Goal: Task Accomplishment & Management: Use online tool/utility

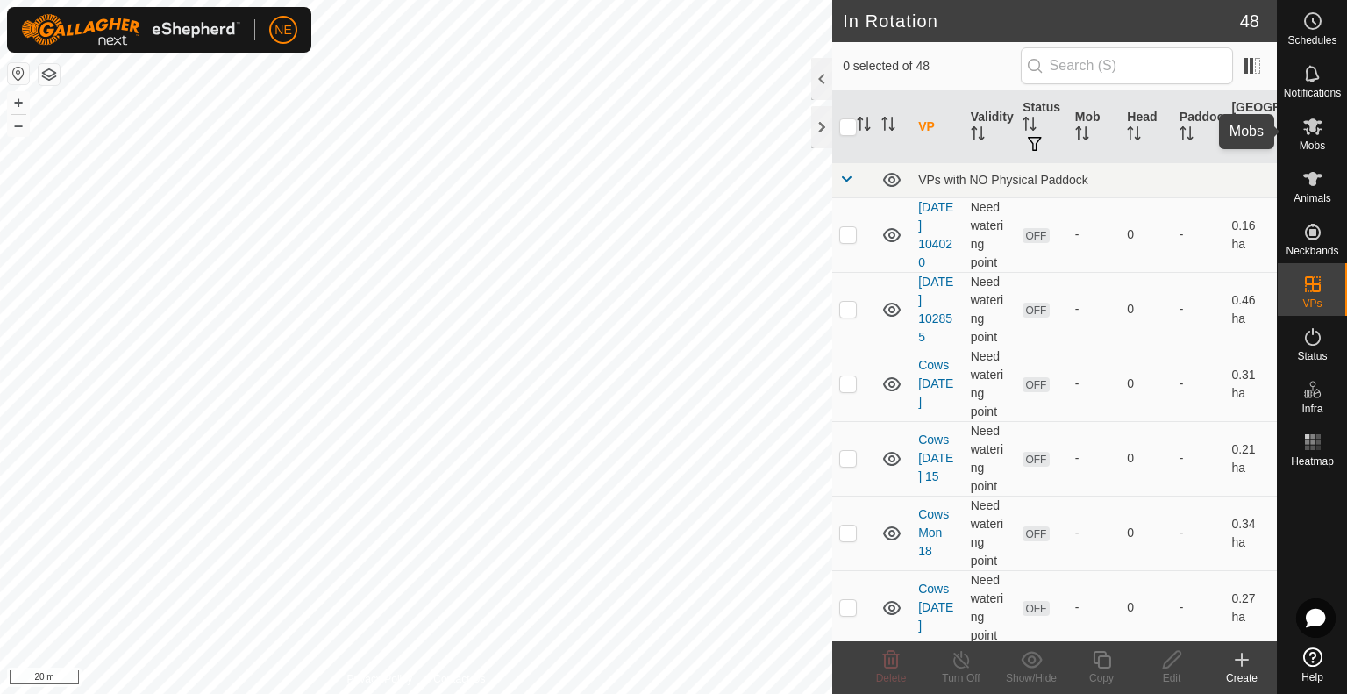
click at [1316, 132] on icon at bounding box center [1312, 126] width 19 height 17
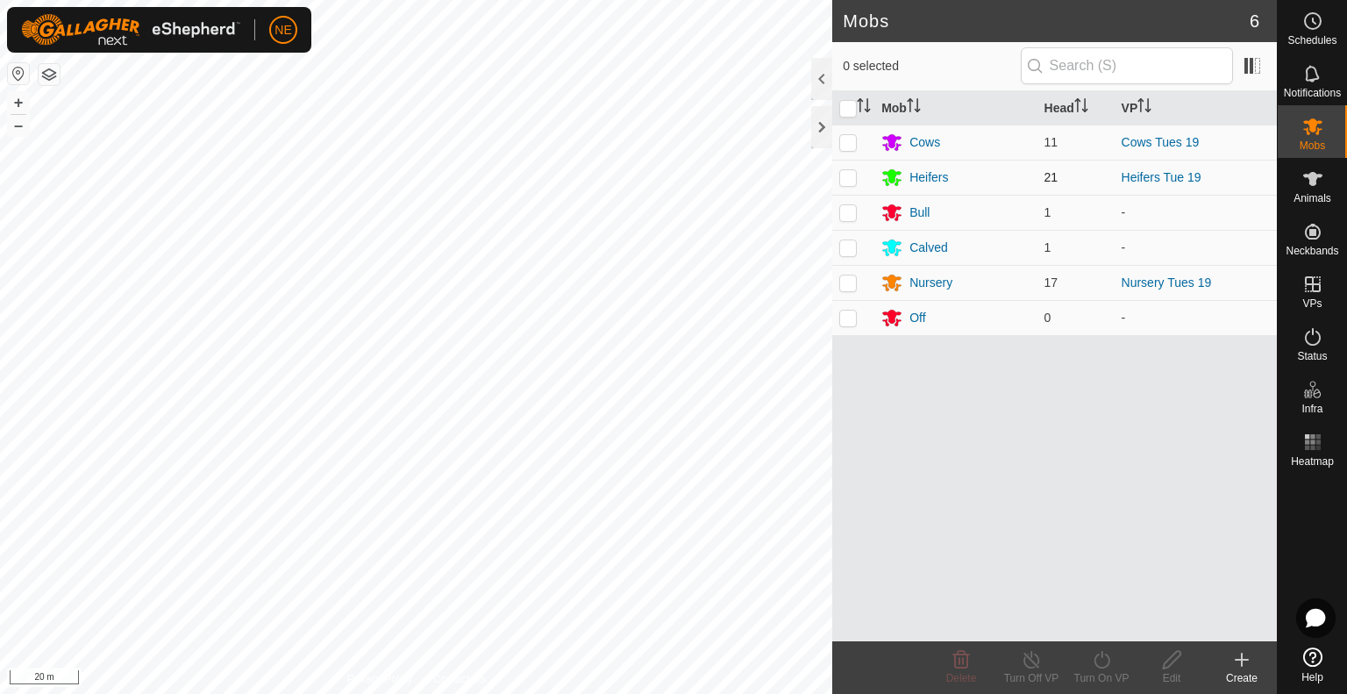
click at [842, 186] on td at bounding box center [853, 177] width 42 height 35
checkbox input "true"
click at [1120, 674] on div "Turn On VP" at bounding box center [1101, 678] width 70 height 16
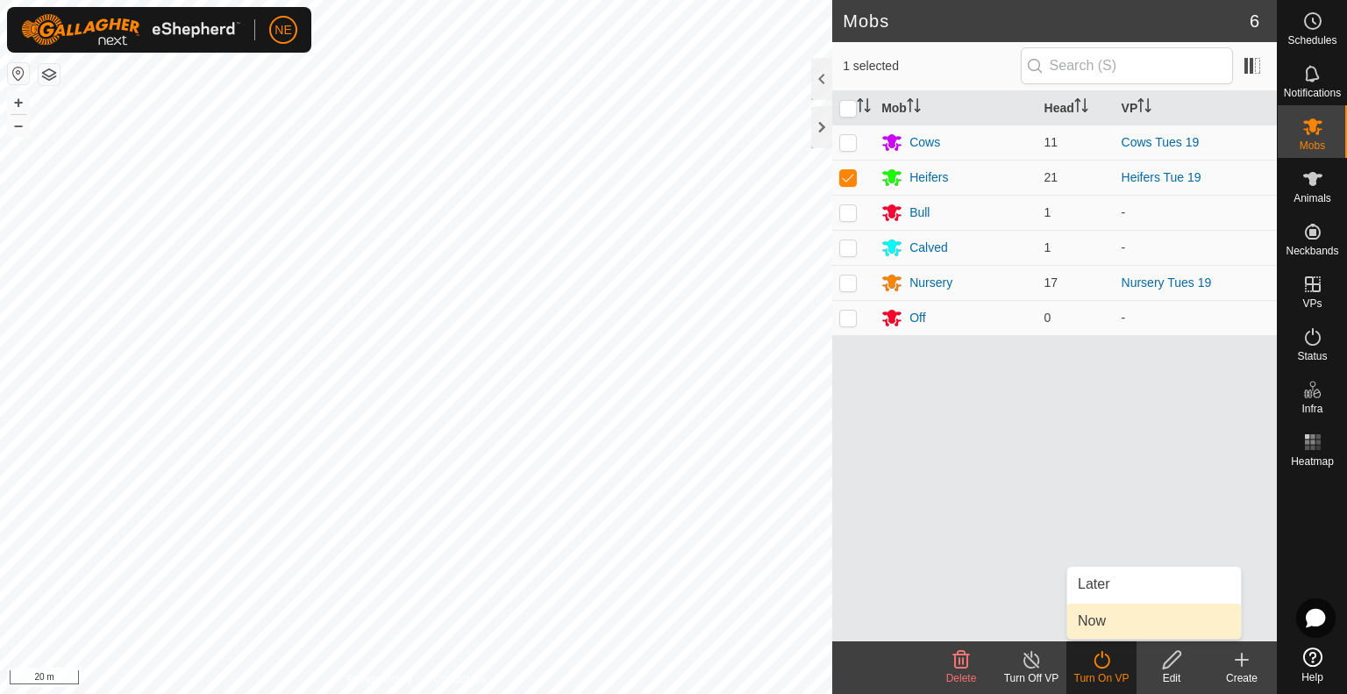
click at [1117, 624] on link "Now" at bounding box center [1154, 620] width 174 height 35
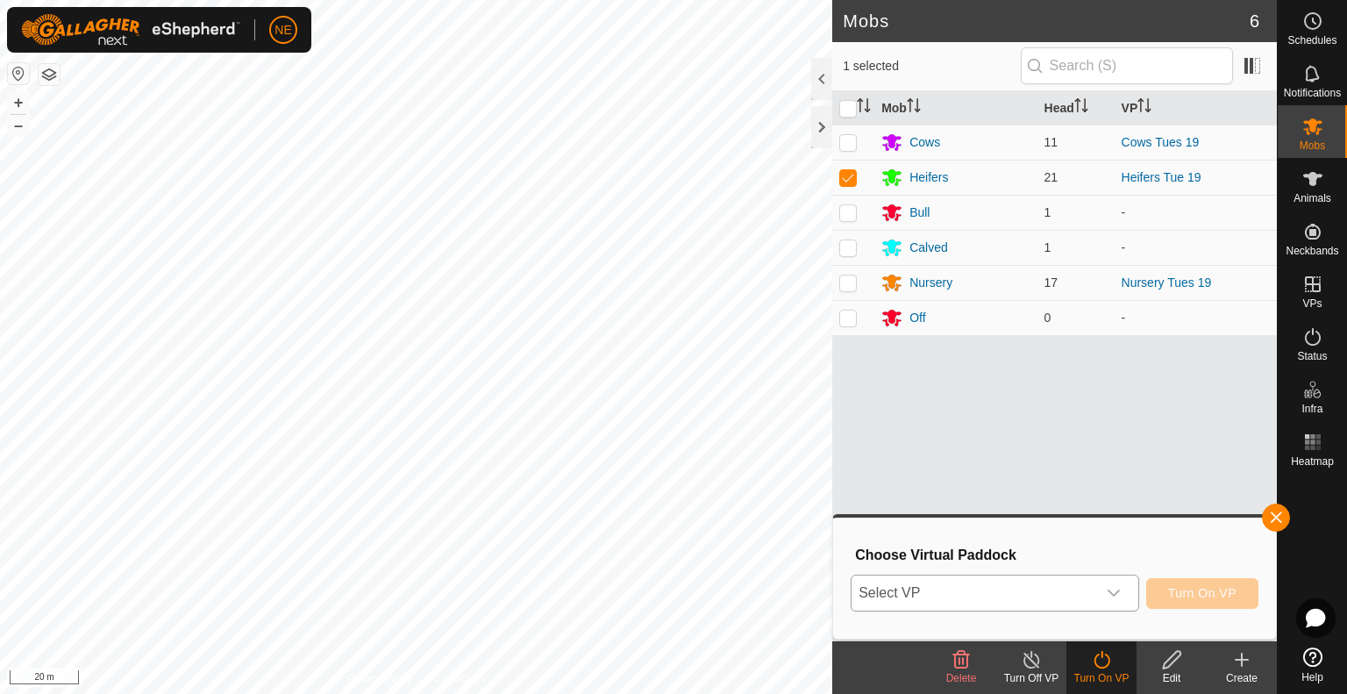
click at [1112, 596] on icon "dropdown trigger" at bounding box center [1114, 593] width 14 height 14
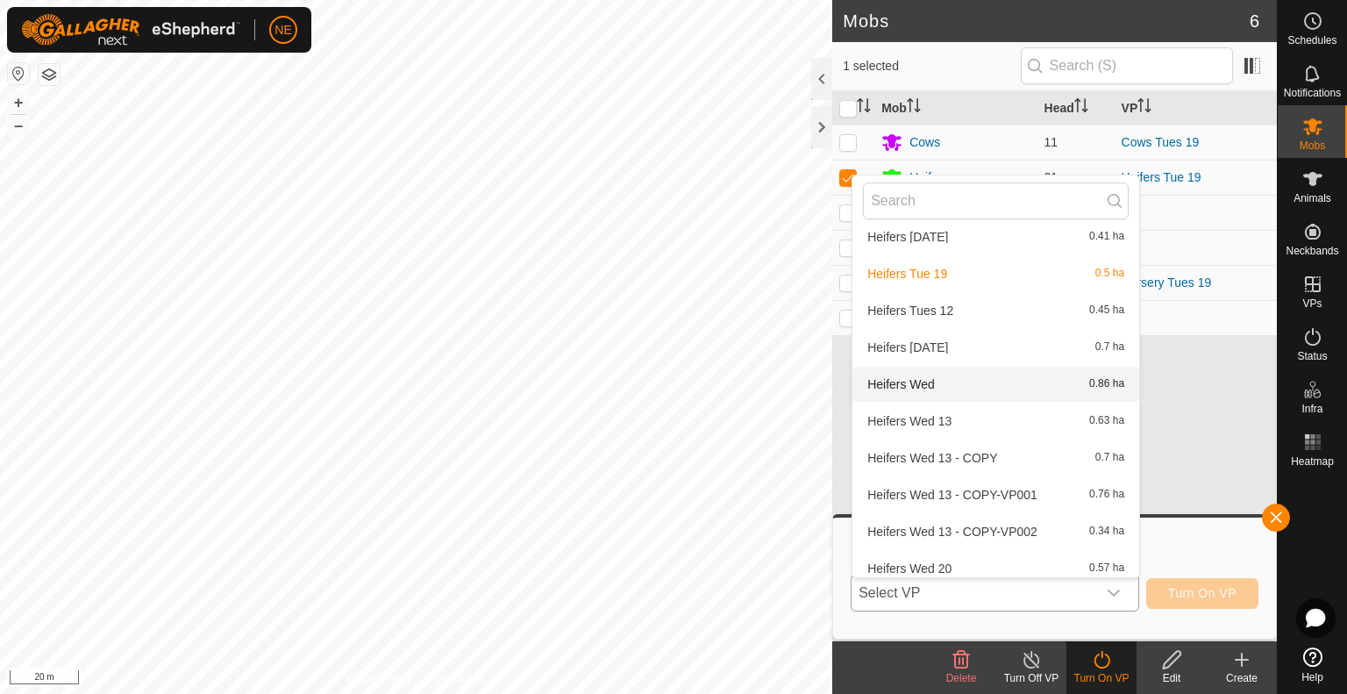
scroll to position [1235, 0]
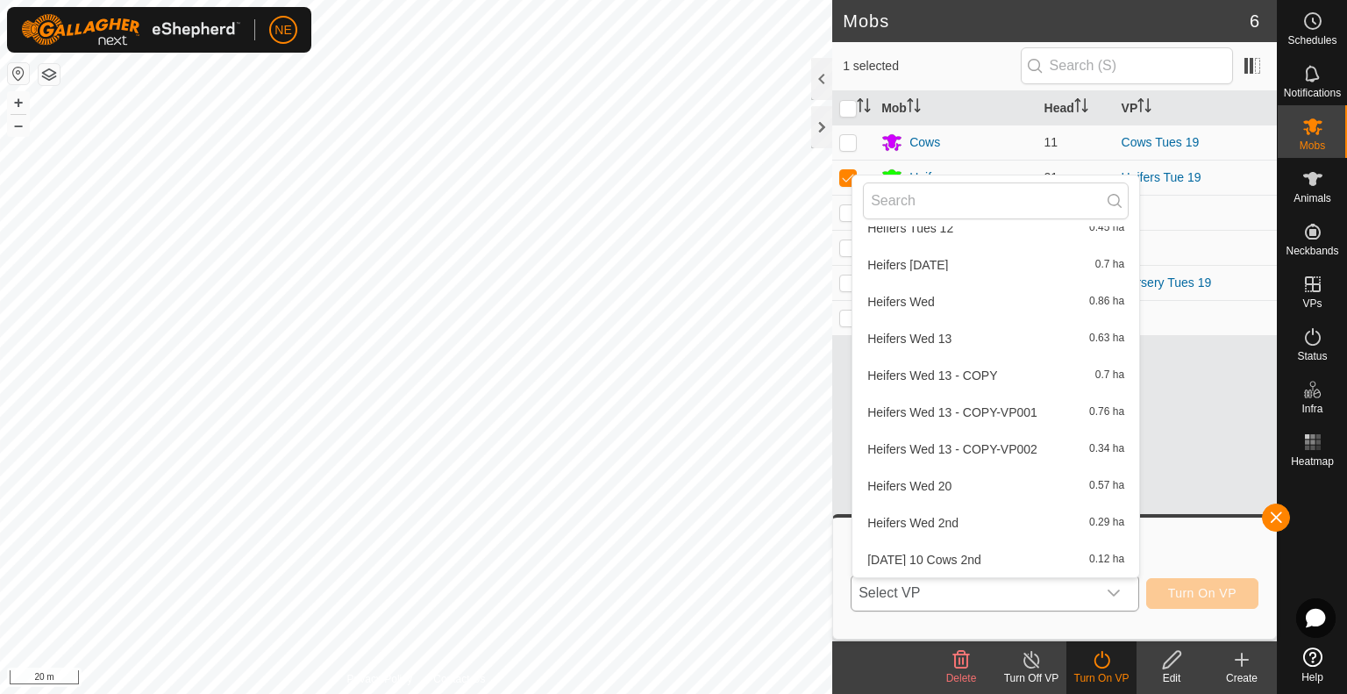
click at [966, 486] on li "Heifers Wed 20 0.57 ha" at bounding box center [995, 485] width 287 height 35
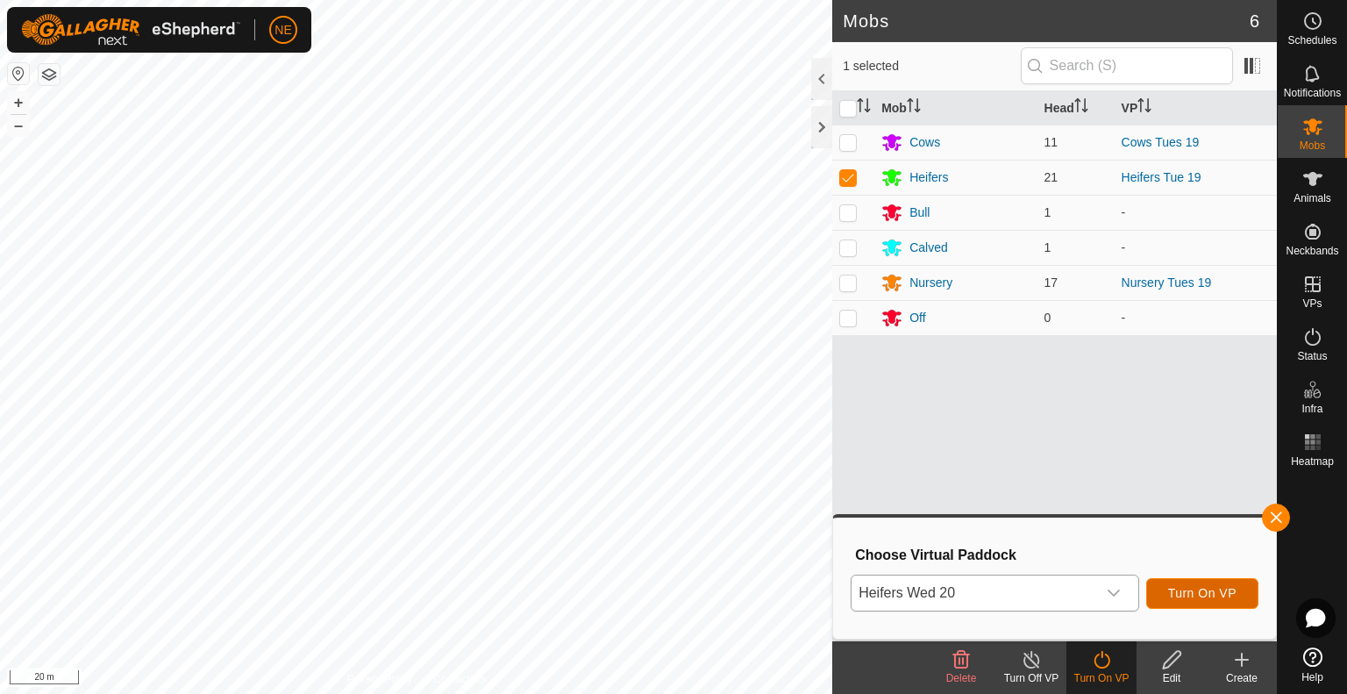
click at [1180, 596] on span "Turn On VP" at bounding box center [1202, 593] width 68 height 14
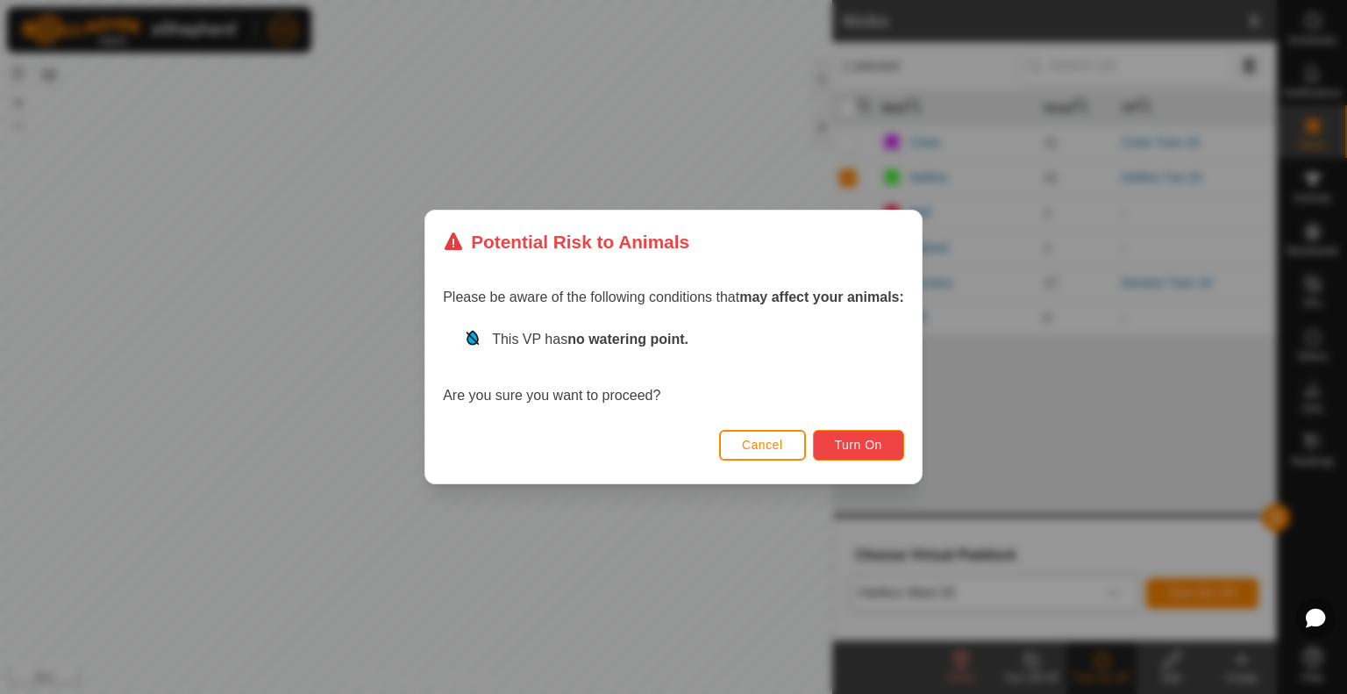
click at [888, 445] on button "Turn On" at bounding box center [858, 445] width 91 height 31
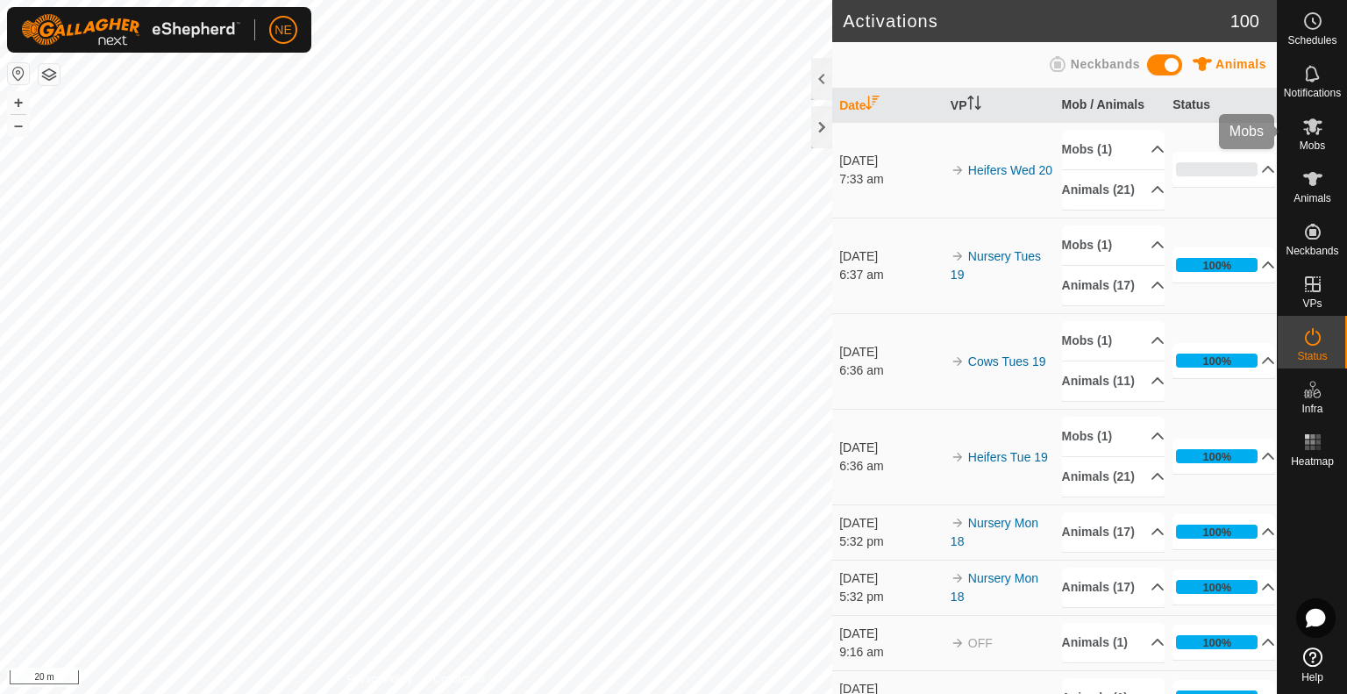
click at [1312, 122] on icon at bounding box center [1312, 126] width 19 height 17
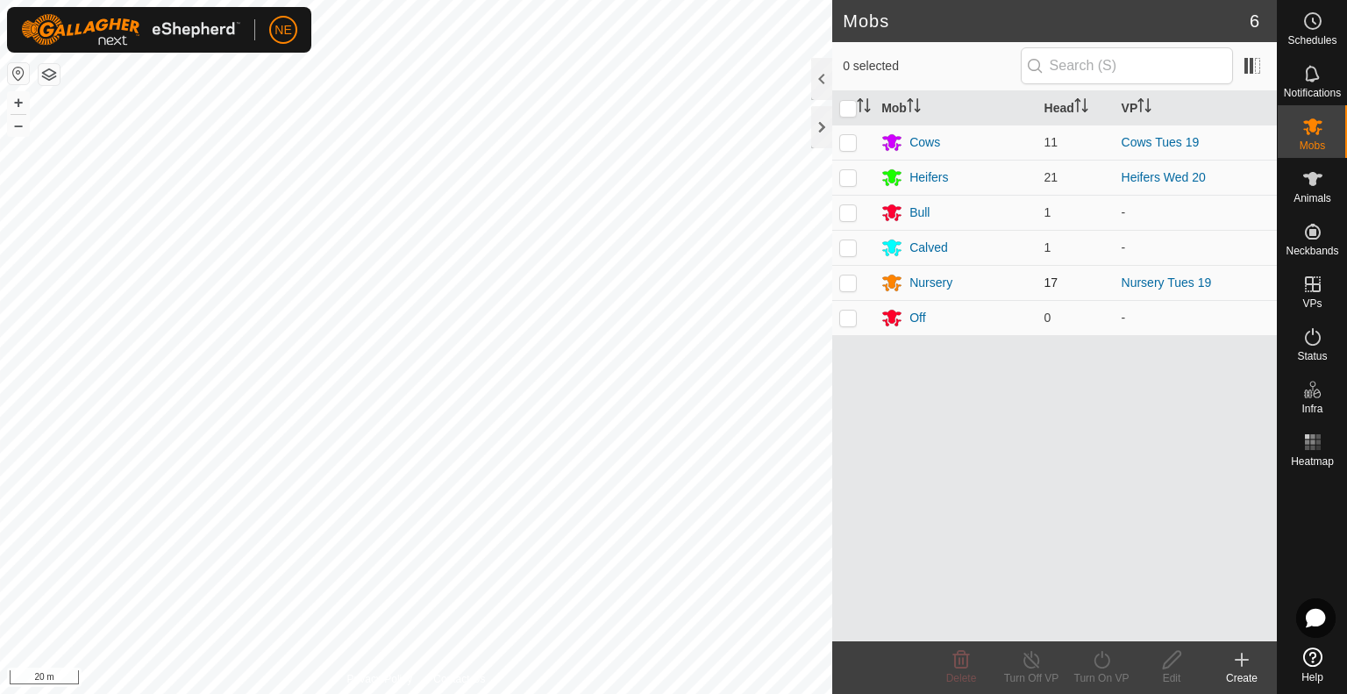
click at [851, 282] on p-checkbox at bounding box center [848, 282] width 18 height 14
checkbox input "true"
click at [1102, 667] on icon at bounding box center [1102, 660] width 16 height 18
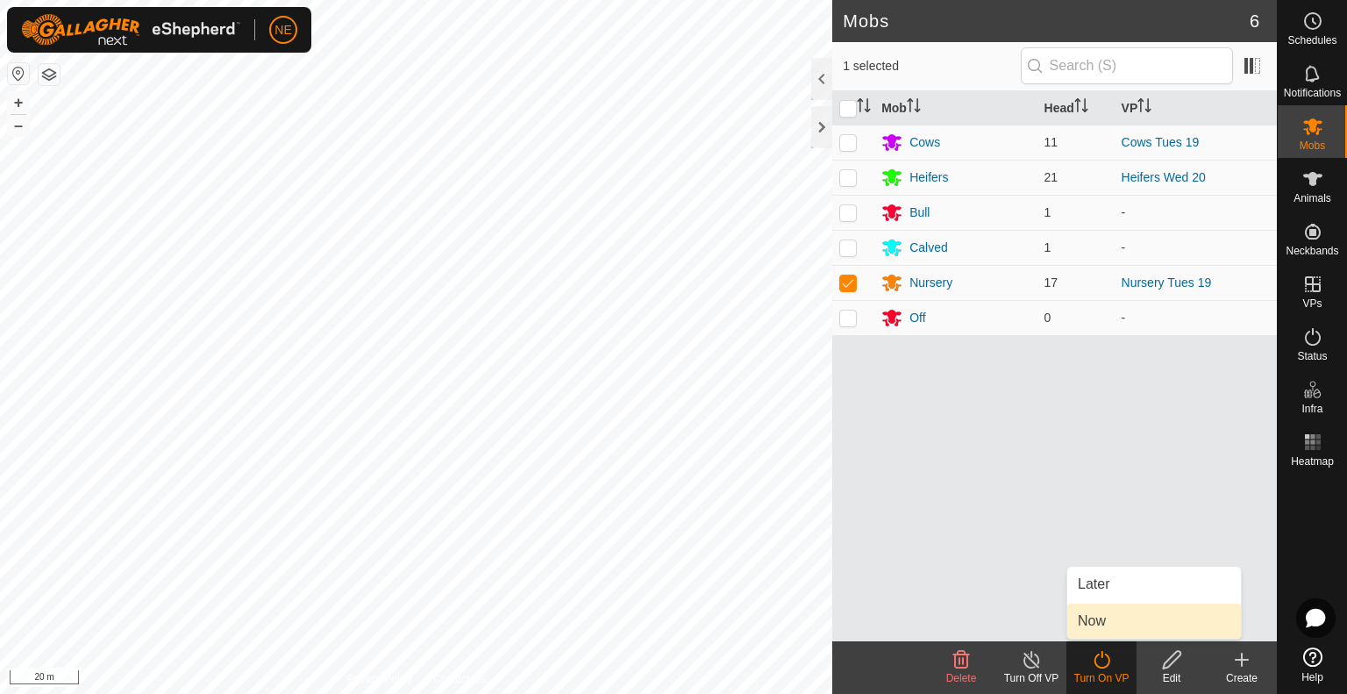
click at [1104, 631] on link "Now" at bounding box center [1154, 620] width 174 height 35
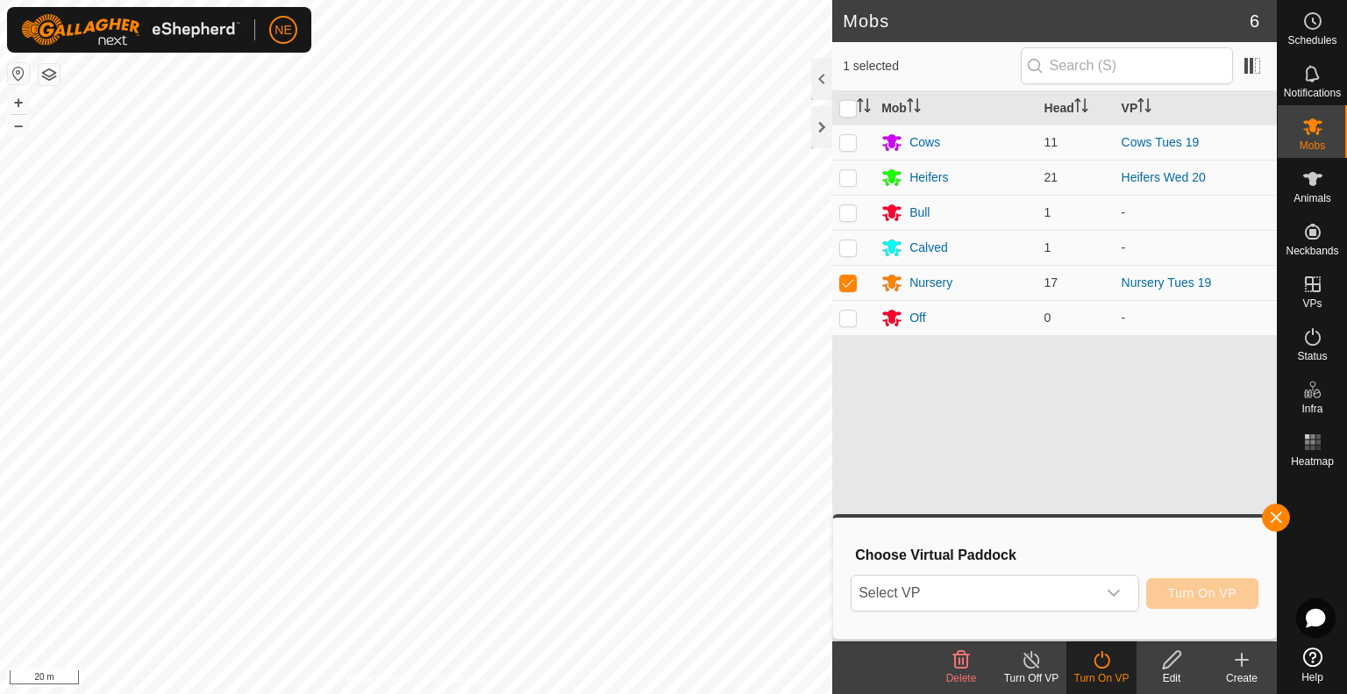
click at [1117, 611] on div "Select VP Turn On VP" at bounding box center [1055, 593] width 408 height 42
click at [1117, 598] on icon "dropdown trigger" at bounding box center [1114, 593] width 14 height 14
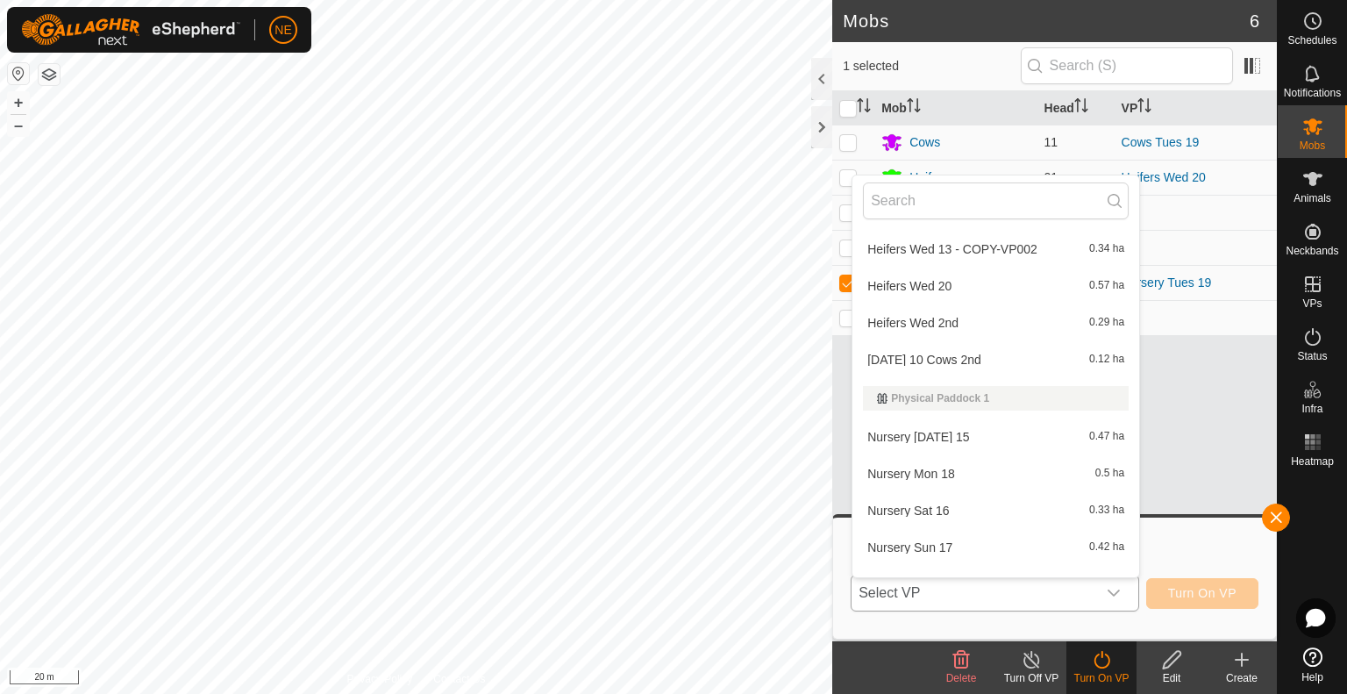
scroll to position [1496, 0]
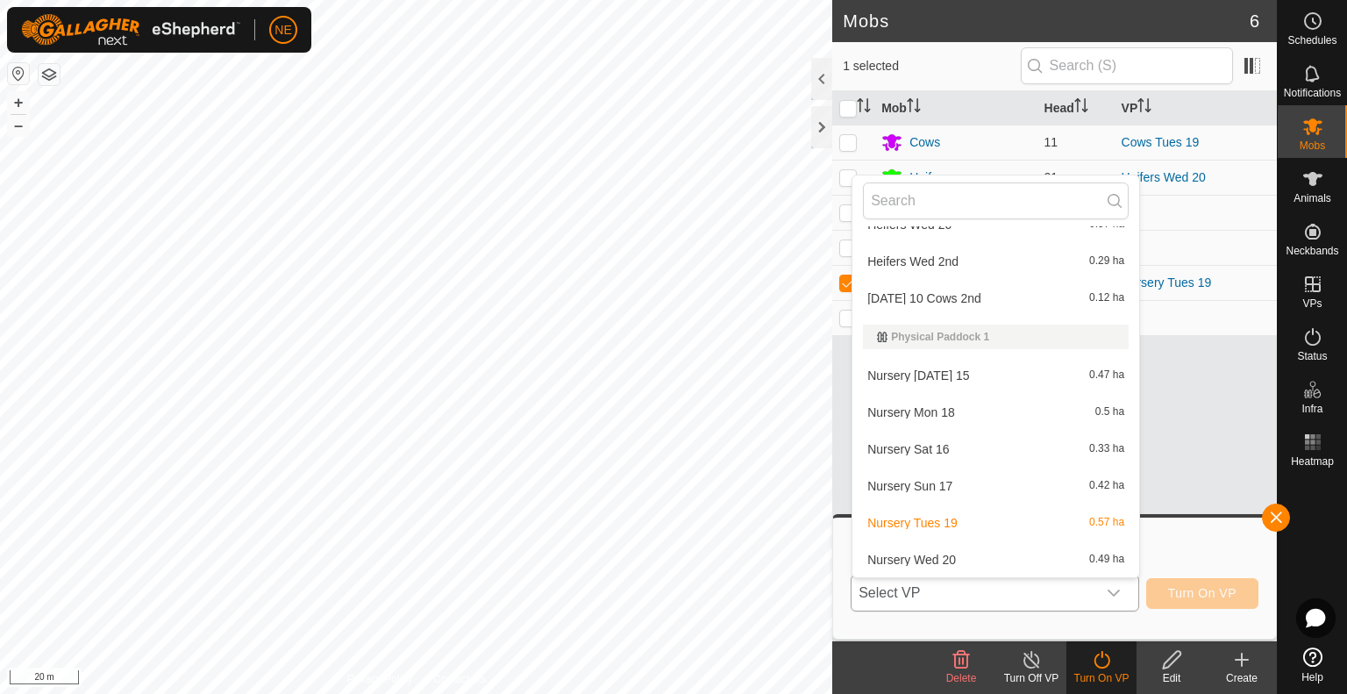
click at [935, 557] on li "Nursery Wed 20 0.49 ha" at bounding box center [995, 559] width 287 height 35
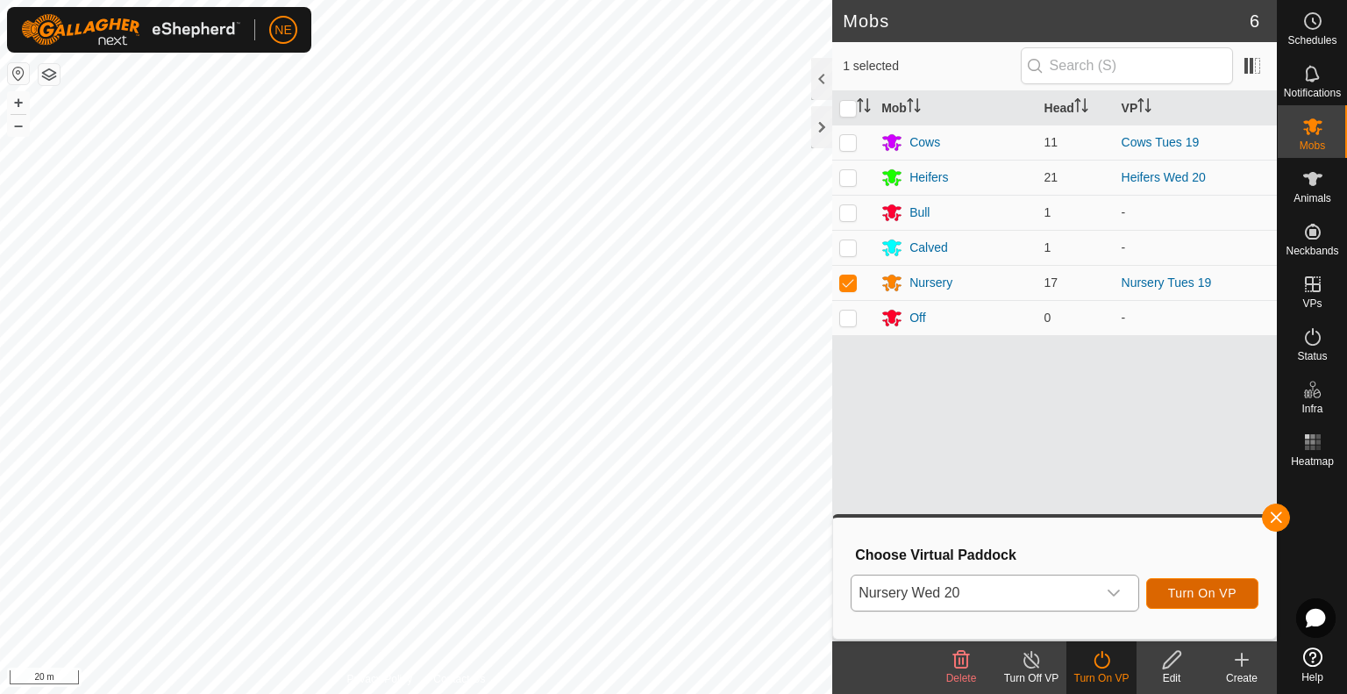
click at [1166, 599] on button "Turn On VP" at bounding box center [1202, 593] width 112 height 31
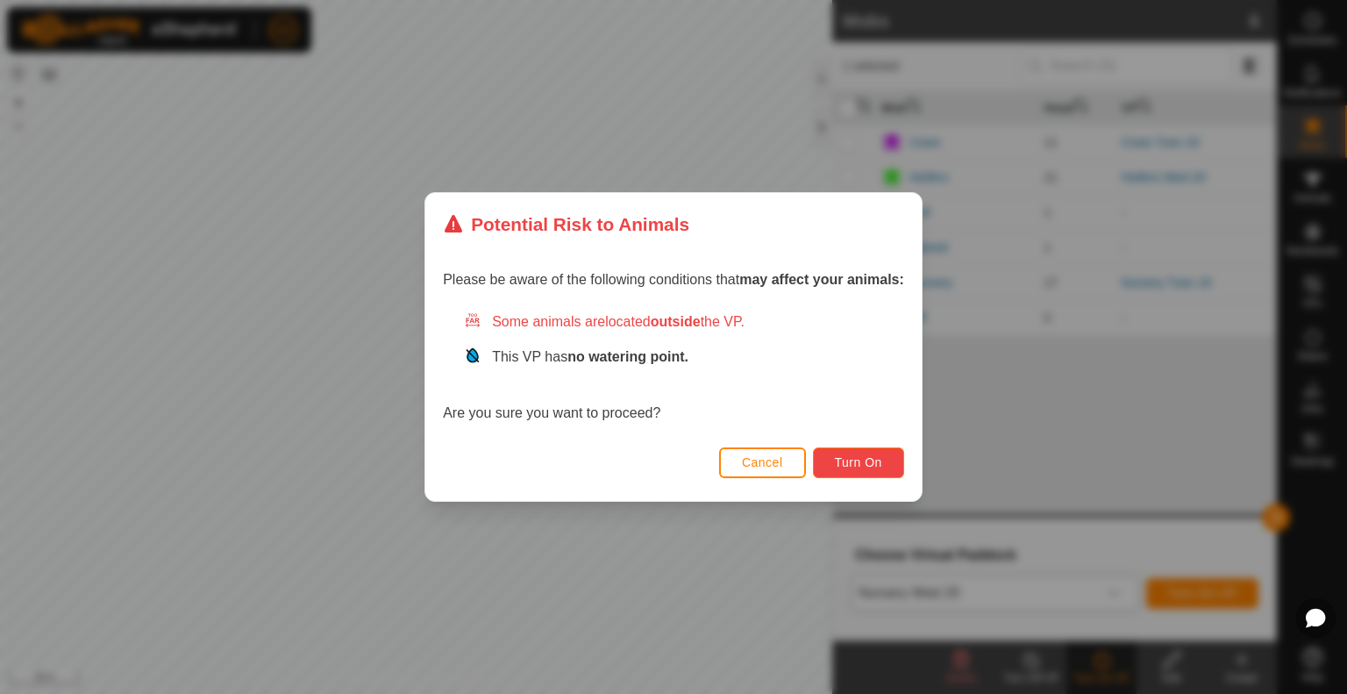
click at [873, 474] on button "Turn On" at bounding box center [858, 462] width 91 height 31
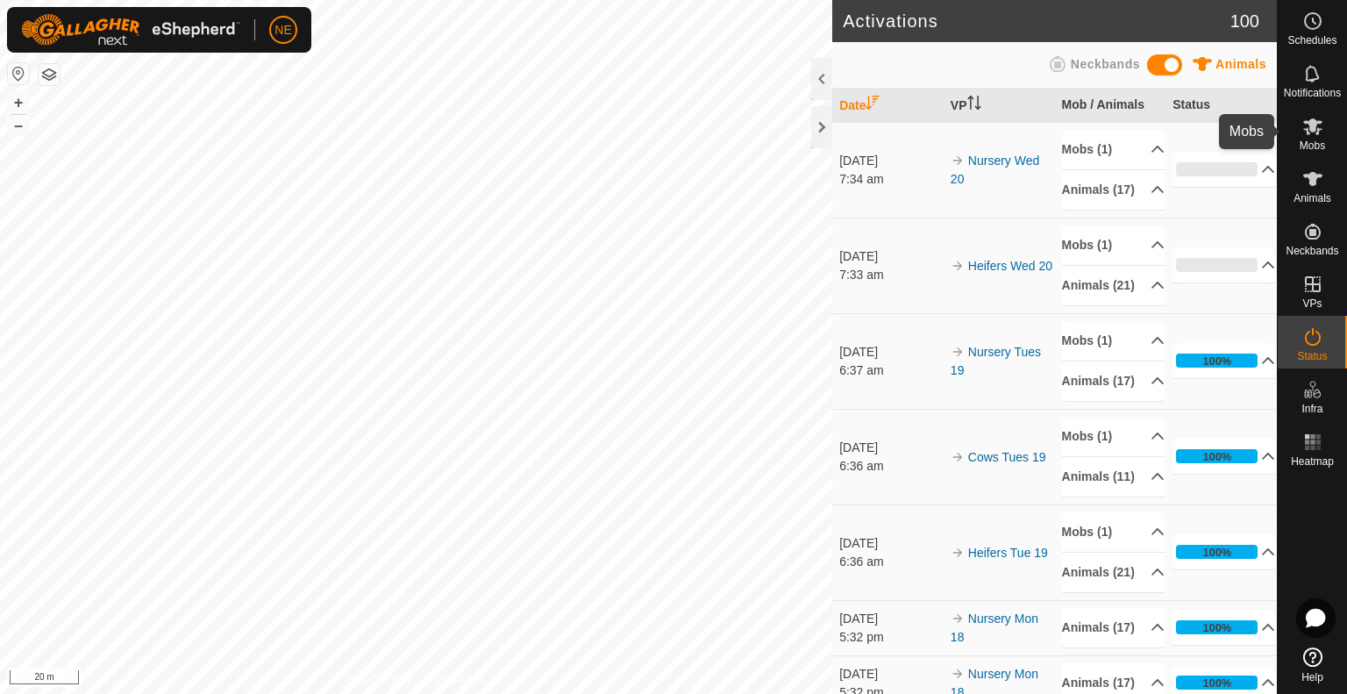
click at [1316, 133] on icon at bounding box center [1312, 126] width 19 height 17
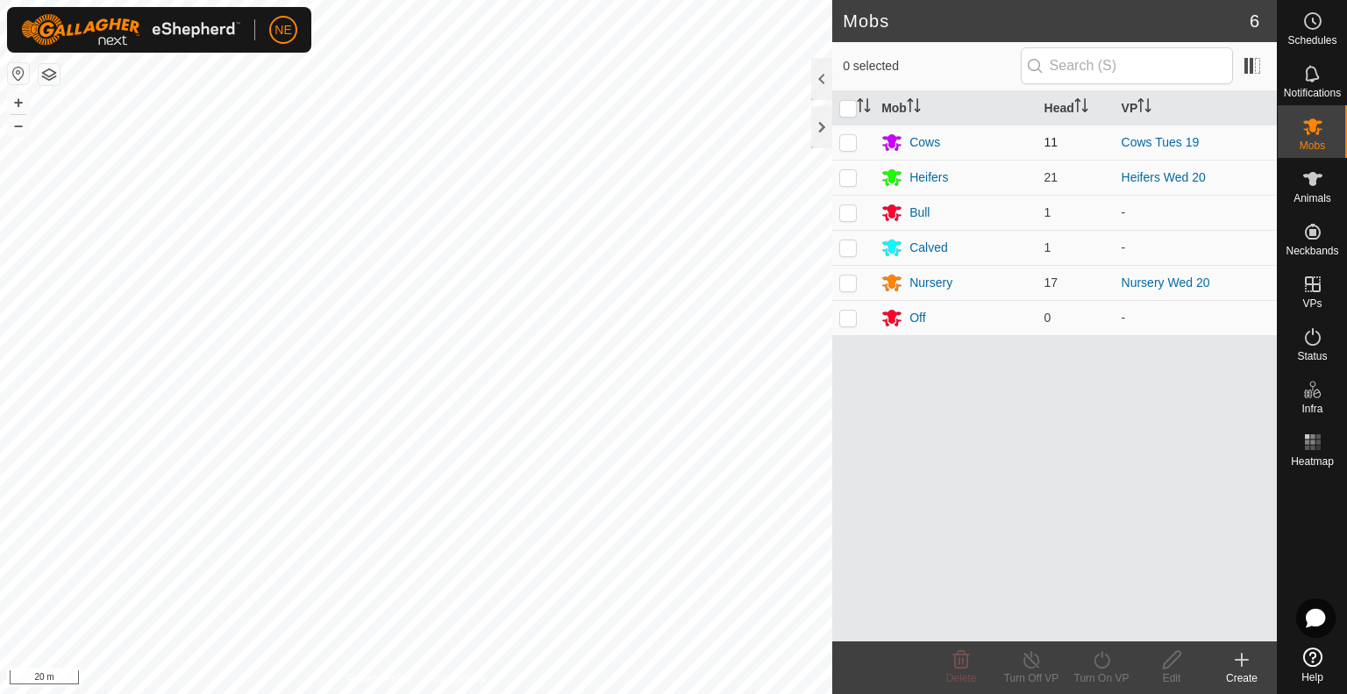
click at [853, 139] on p-checkbox at bounding box center [848, 142] width 18 height 14
checkbox input "true"
click at [1102, 667] on icon at bounding box center [1102, 660] width 16 height 18
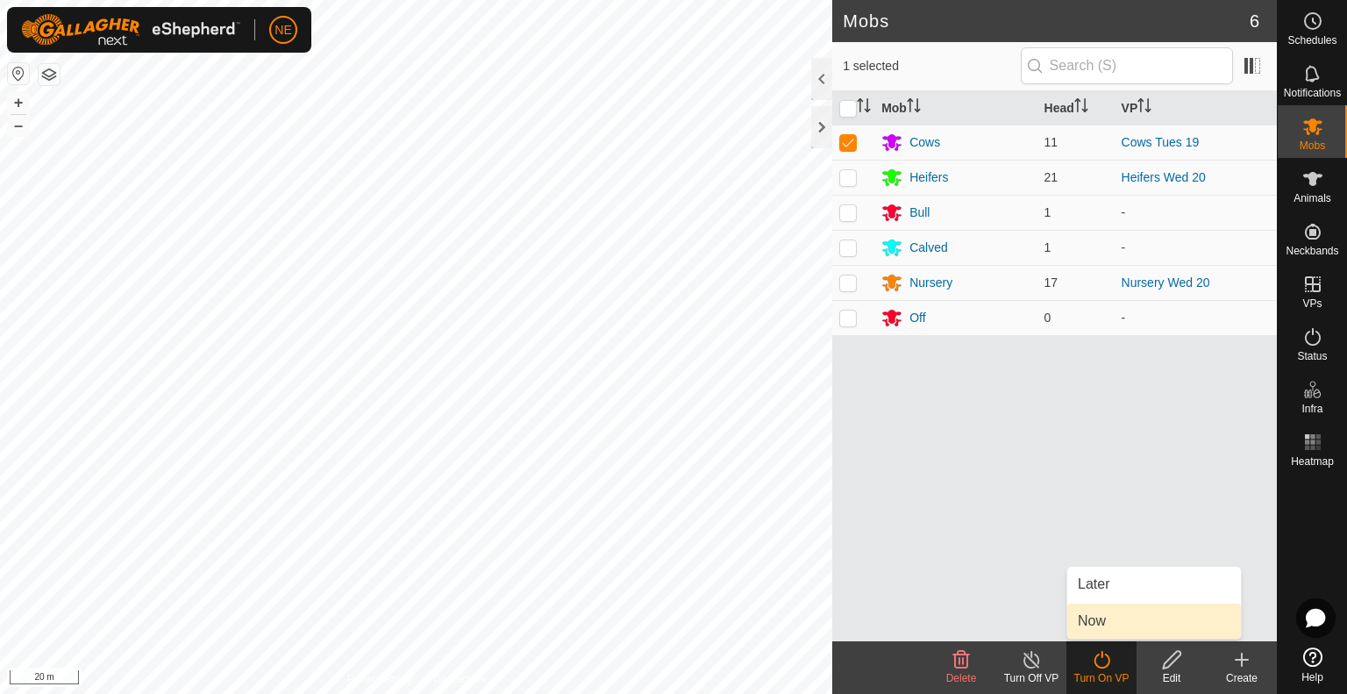
click at [1116, 627] on link "Now" at bounding box center [1154, 620] width 174 height 35
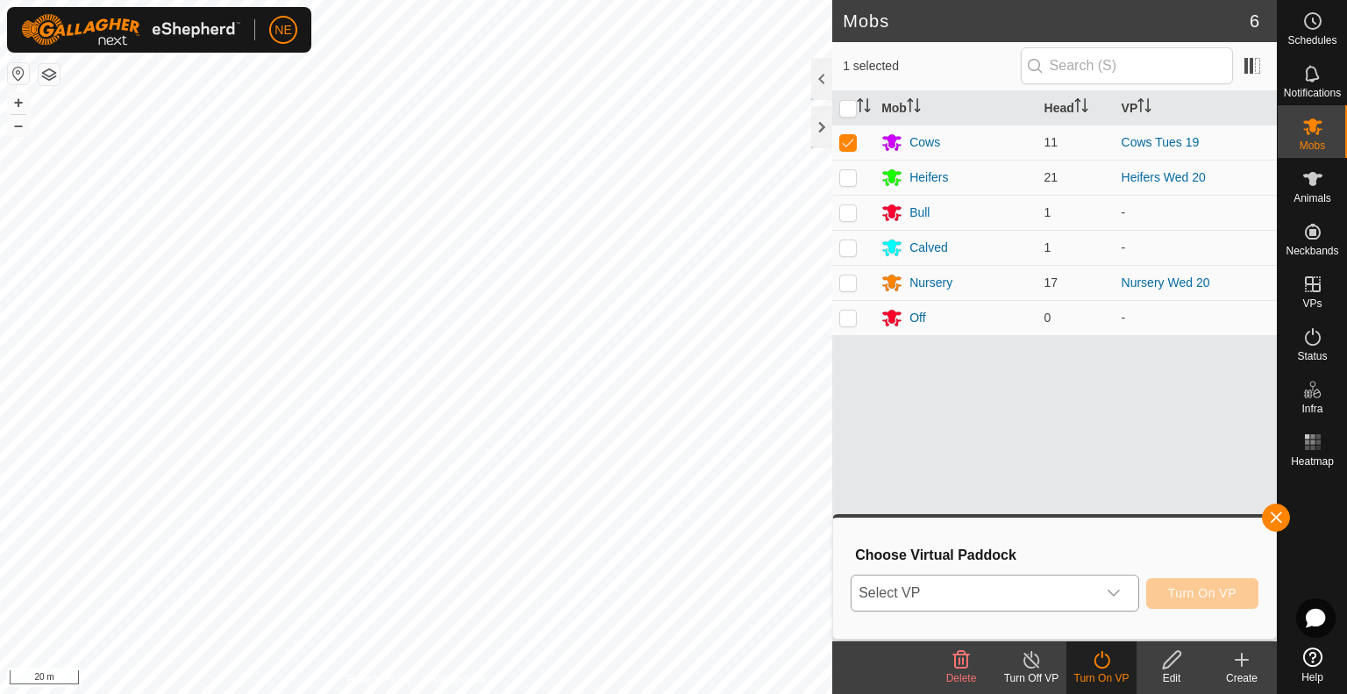
click at [1119, 591] on icon "dropdown trigger" at bounding box center [1114, 592] width 12 height 7
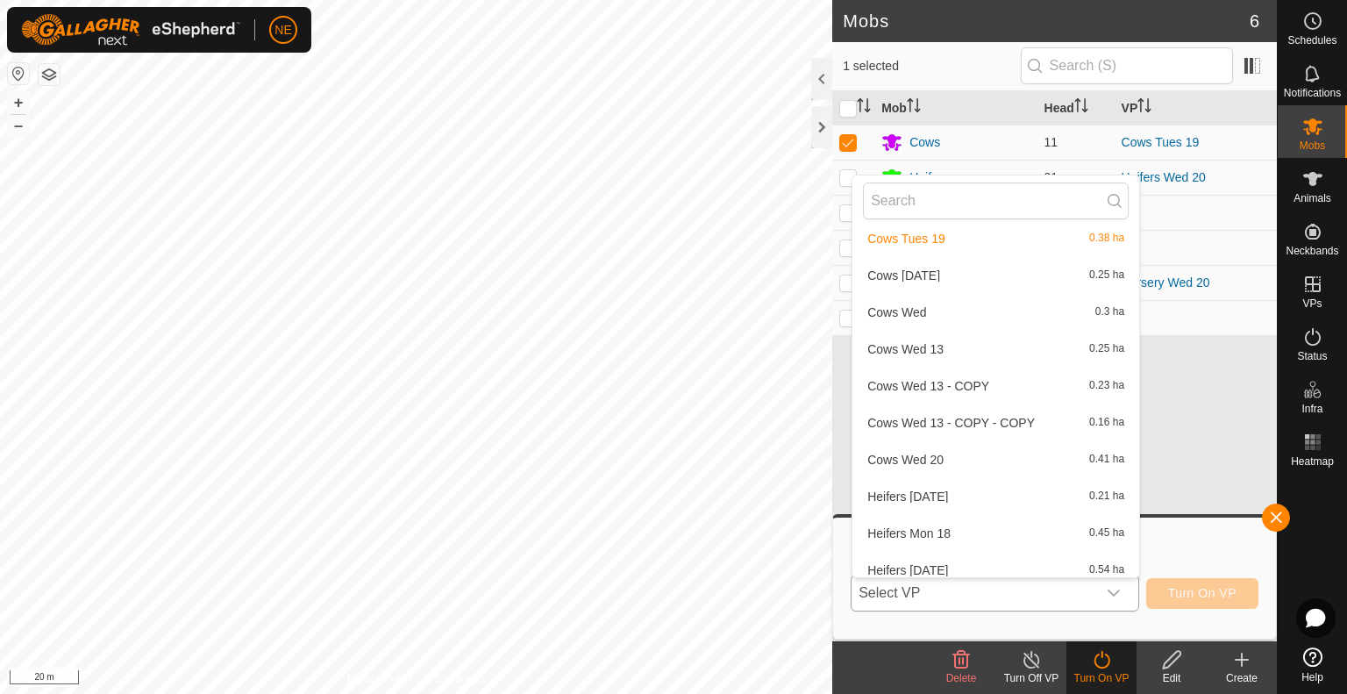
scroll to position [581, 0]
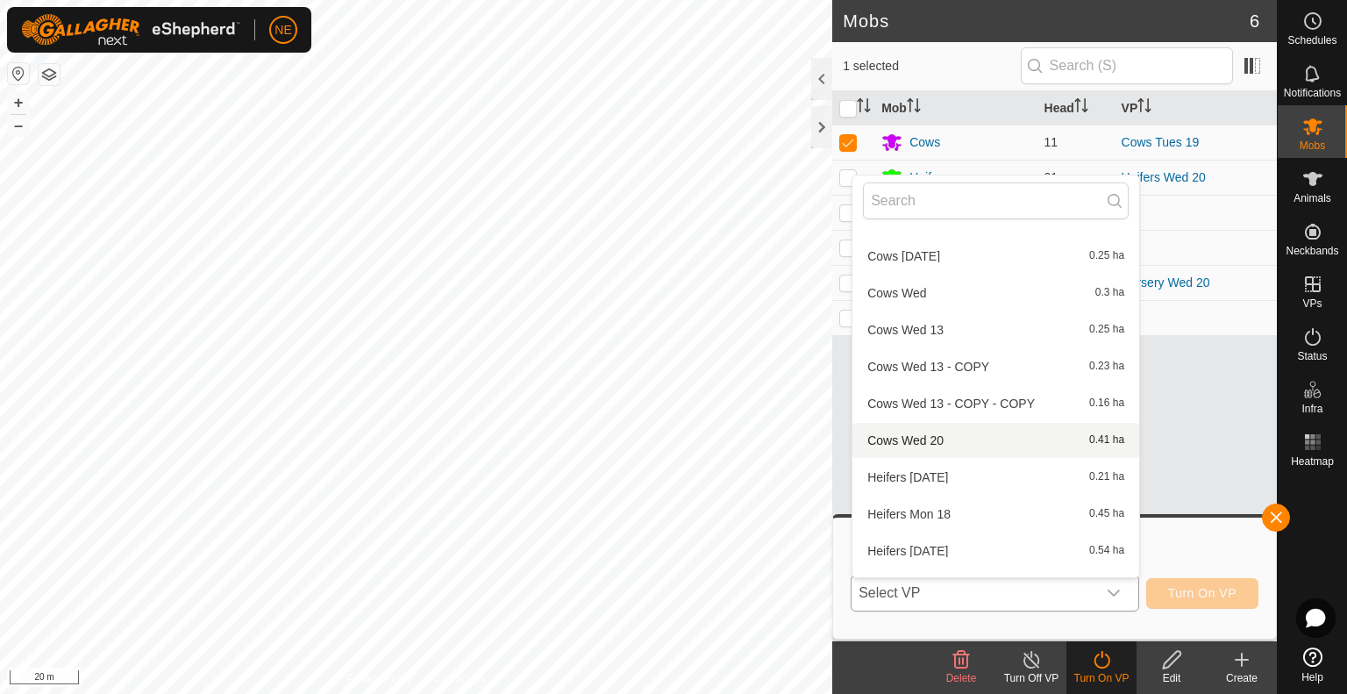
click at [926, 436] on li "Cows Wed 20 0.41 ha" at bounding box center [995, 440] width 287 height 35
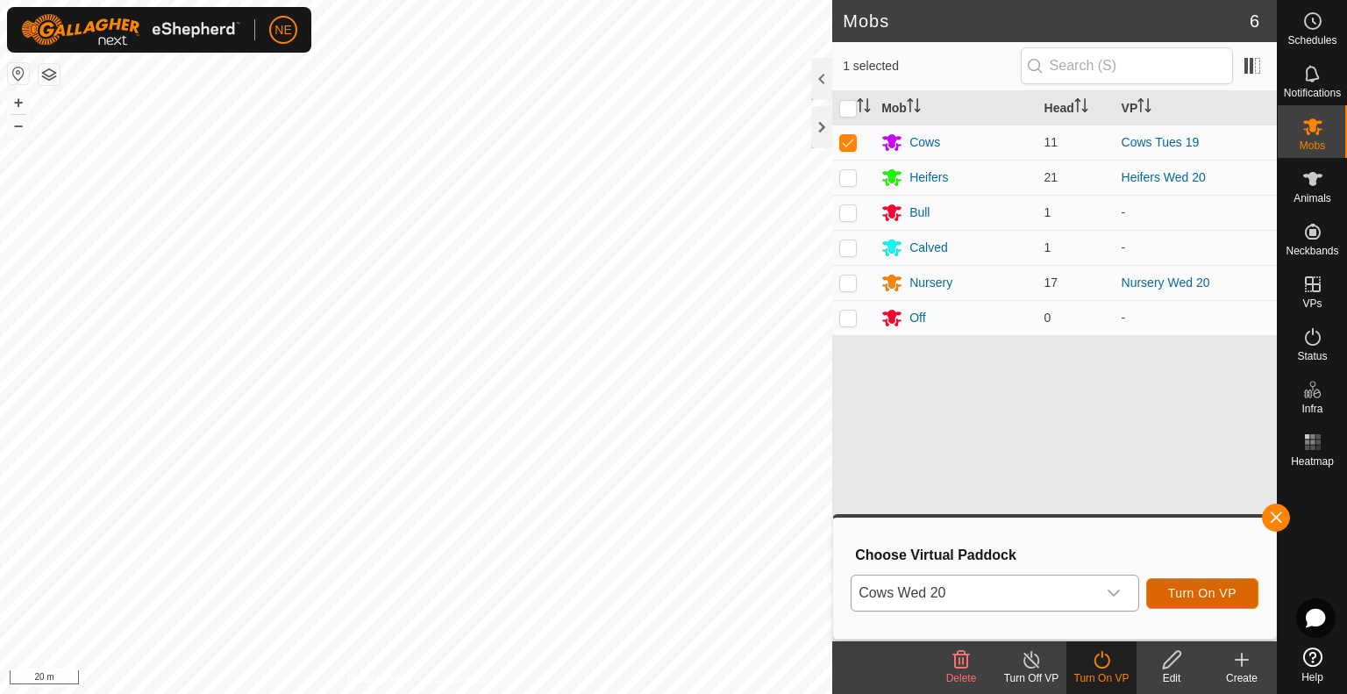
click at [1172, 596] on span "Turn On VP" at bounding box center [1202, 593] width 68 height 14
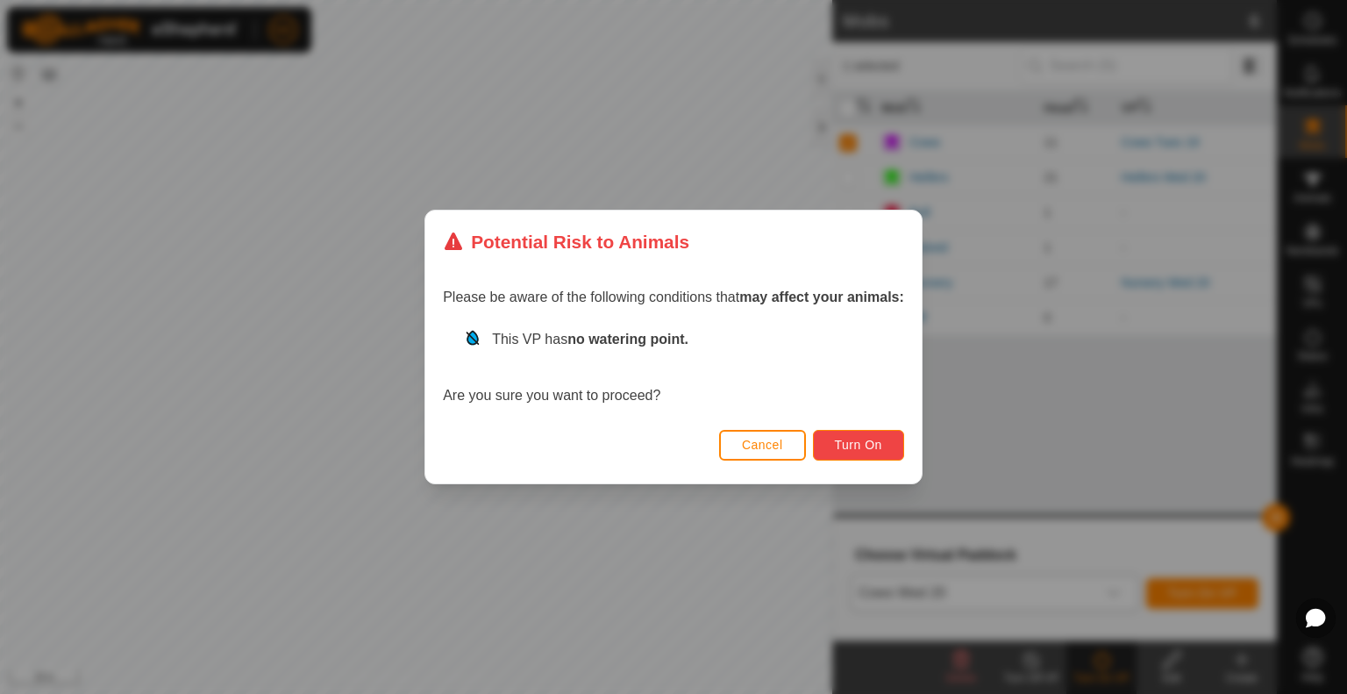
click at [864, 448] on span "Turn On" at bounding box center [858, 445] width 47 height 14
